Goal: Information Seeking & Learning: Find specific fact

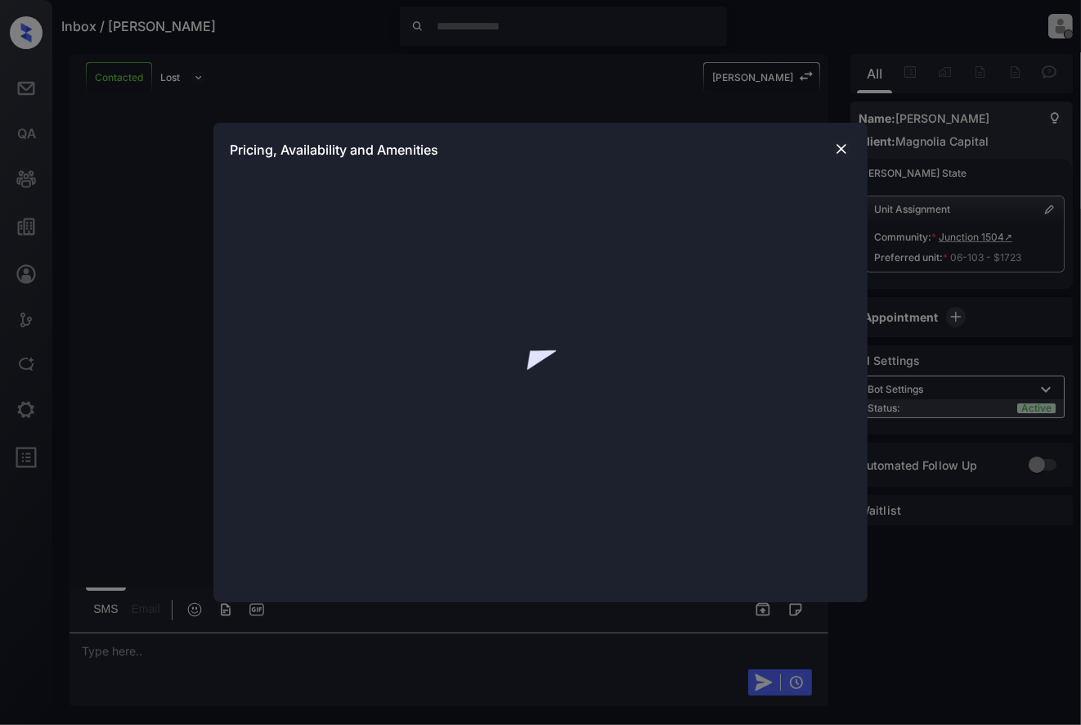
scroll to position [1421, 0]
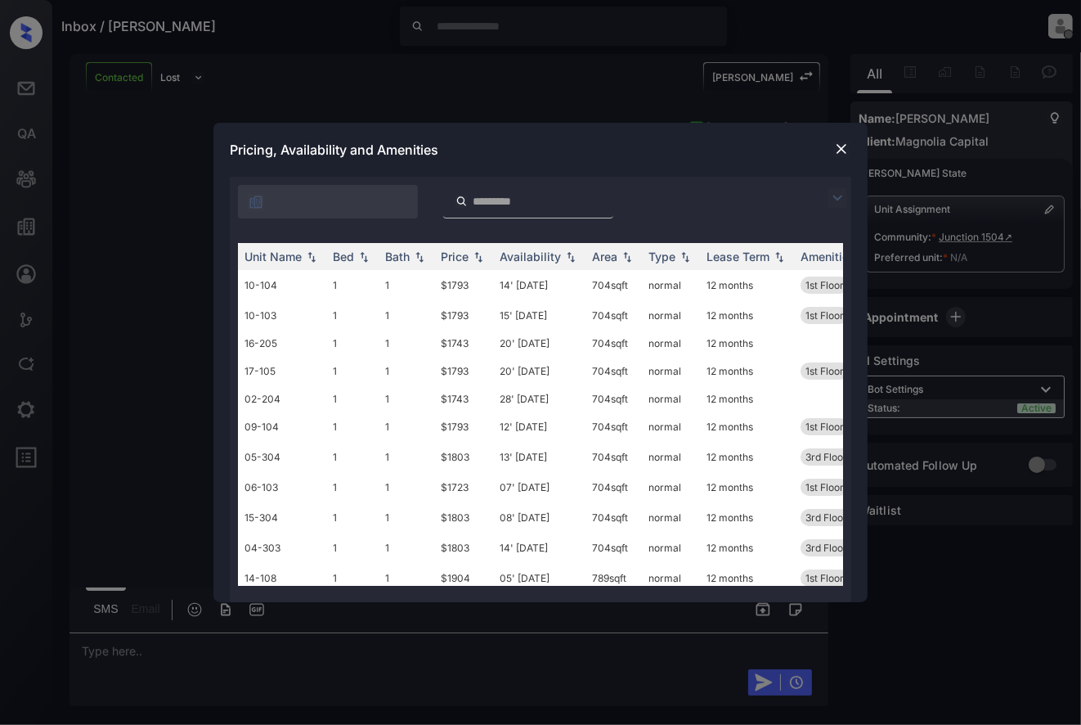
click at [828, 143] on div "Pricing, Availability and Amenities" at bounding box center [540, 150] width 654 height 54
click at [838, 150] on img at bounding box center [841, 149] width 16 height 16
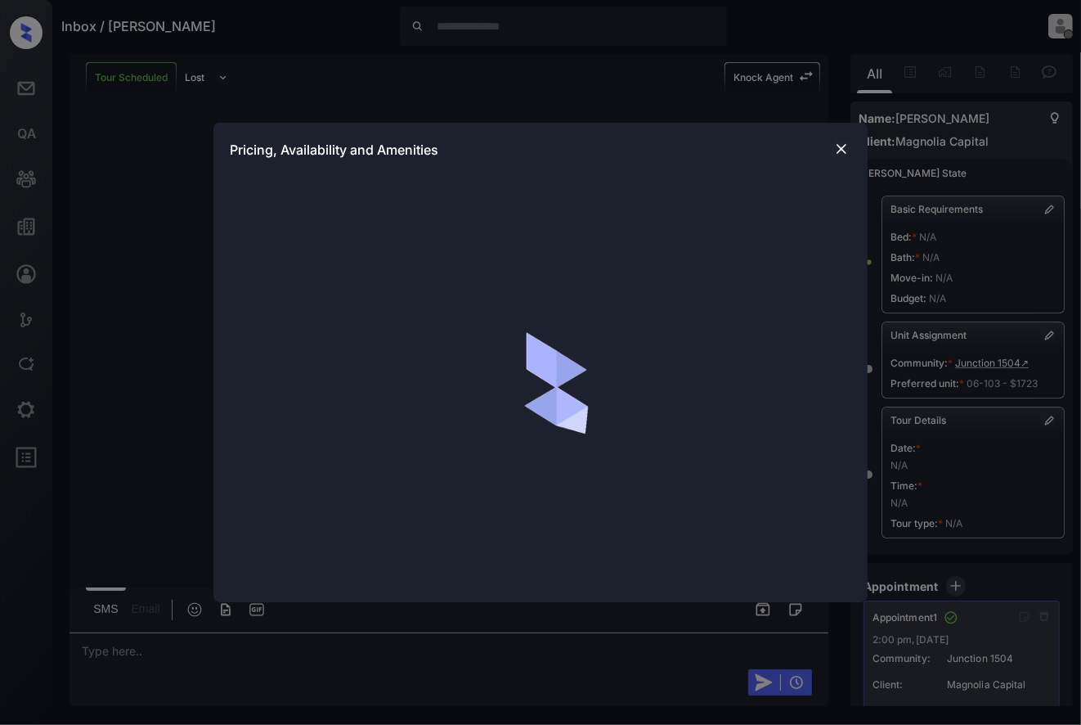
scroll to position [162, 0]
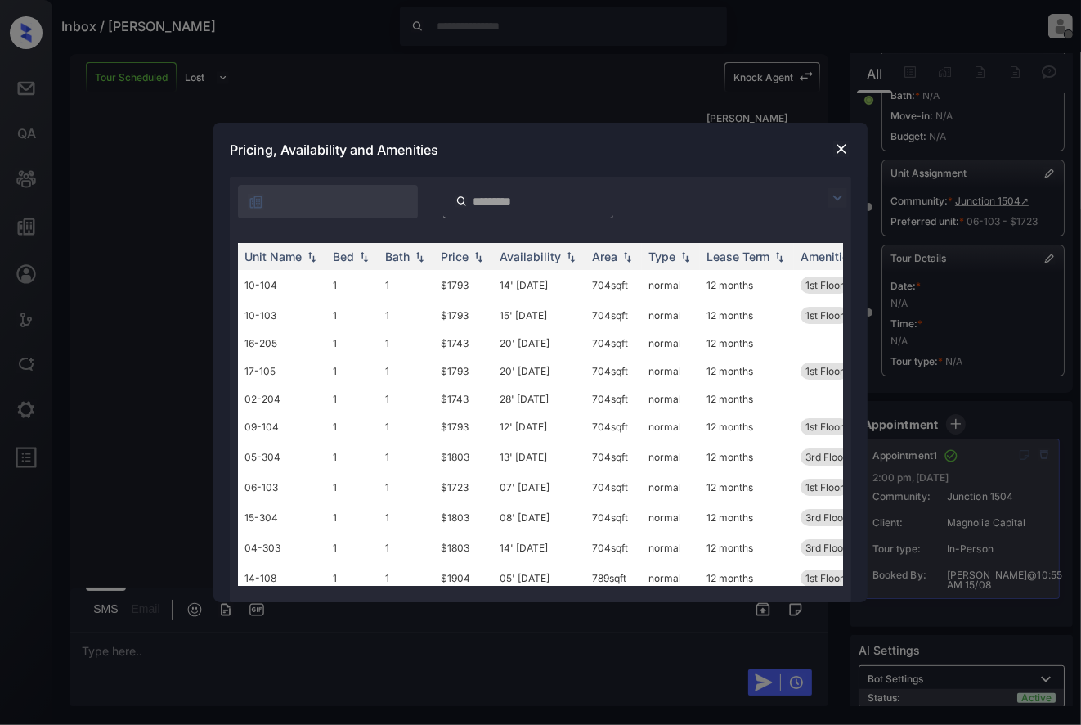
click at [838, 150] on img at bounding box center [841, 149] width 16 height 16
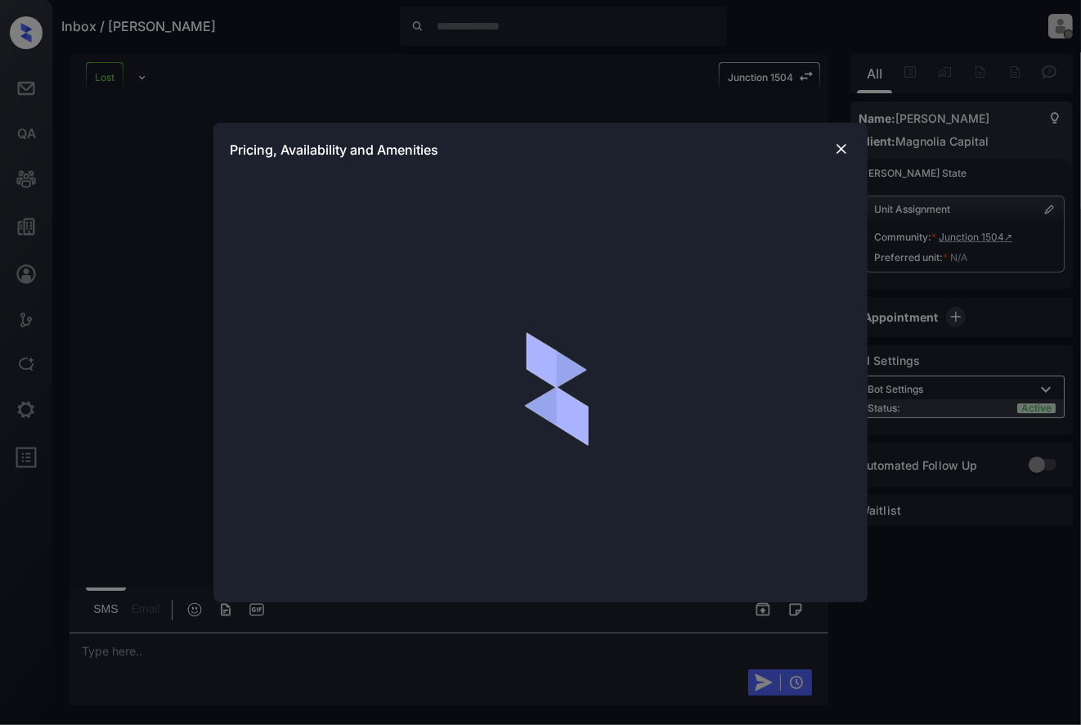
scroll to position [137, 0]
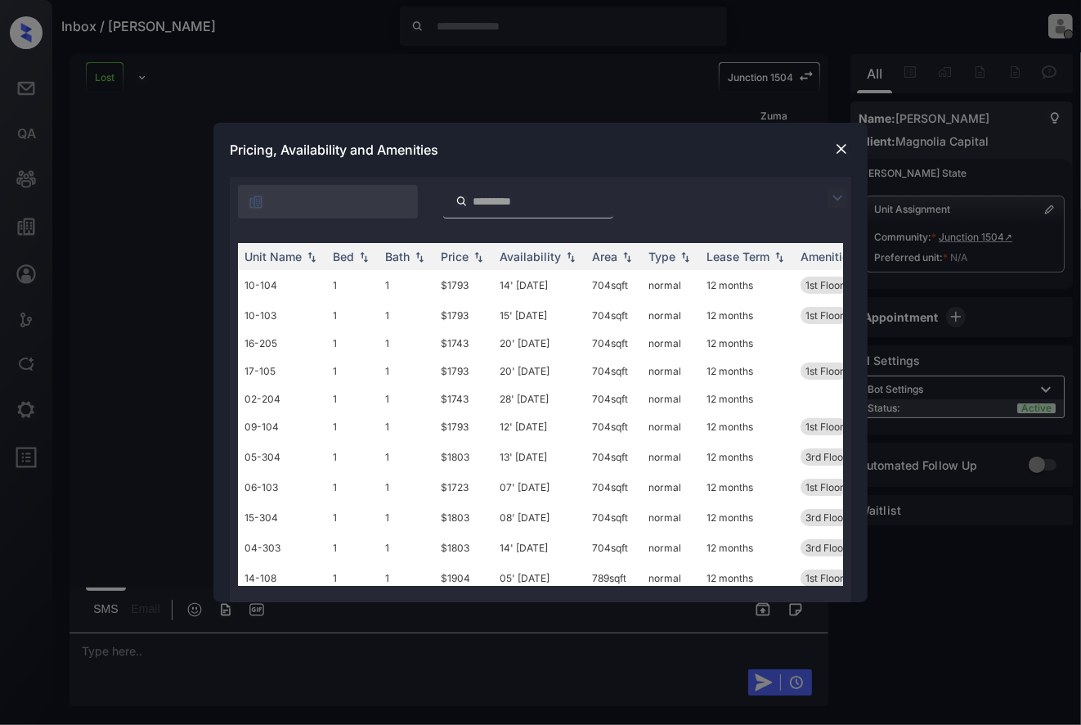
click at [845, 148] on img at bounding box center [841, 149] width 16 height 16
